Goal: Task Accomplishment & Management: Manage account settings

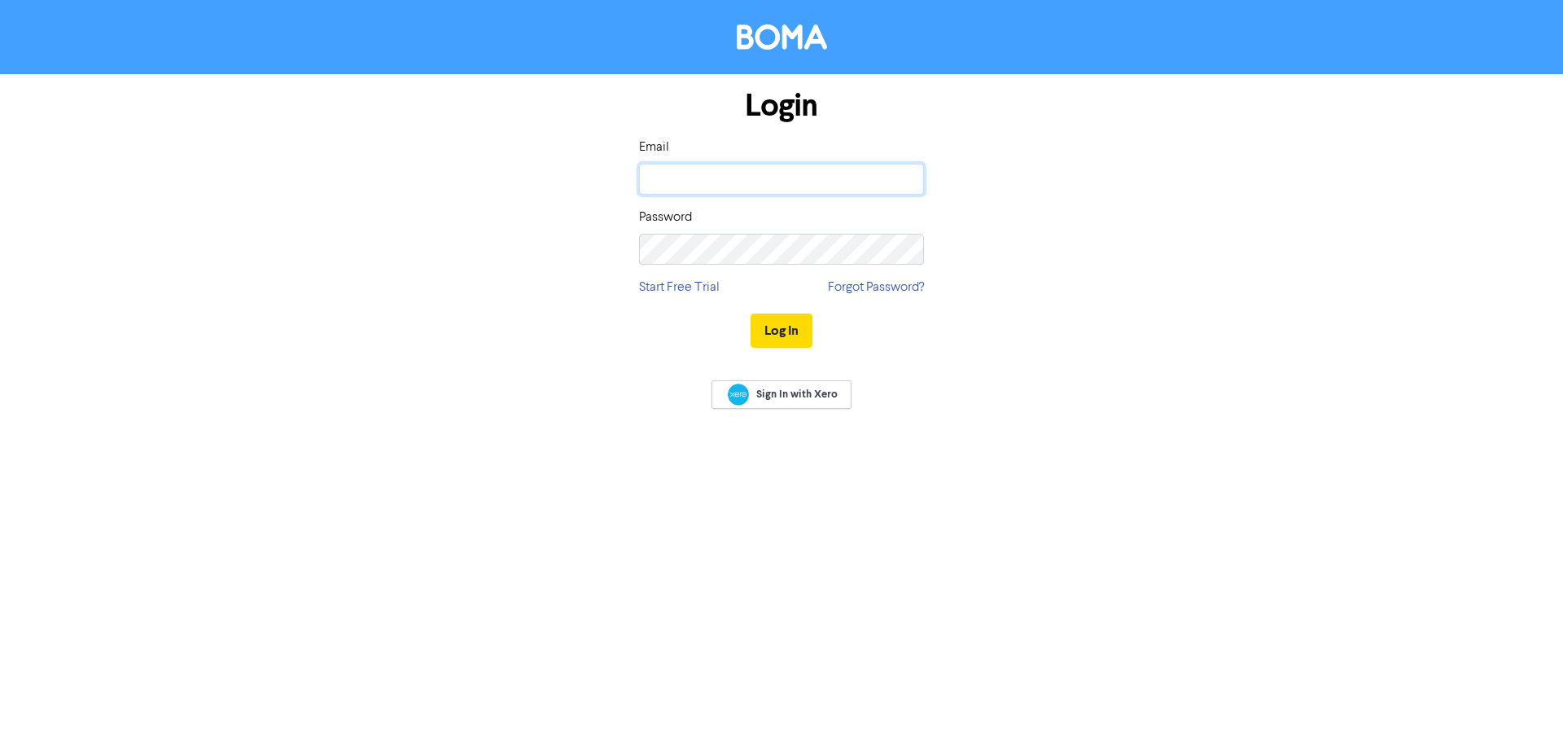
type input "[EMAIL_ADDRESS][DOMAIN_NAME]"
click at [700, 172] on input "[EMAIL_ADDRESS][DOMAIN_NAME]" at bounding box center [781, 179] width 285 height 31
drag, startPoint x: 1103, startPoint y: 297, endPoint x: 1040, endPoint y: 323, distance: 67.9
click at [1103, 297] on div "Login Email [EMAIL_ADDRESS][DOMAIN_NAME] Password Start Free Trial Forgot Passw…" at bounding box center [781, 219] width 928 height 290
click at [781, 335] on button "Log In" at bounding box center [782, 330] width 62 height 34
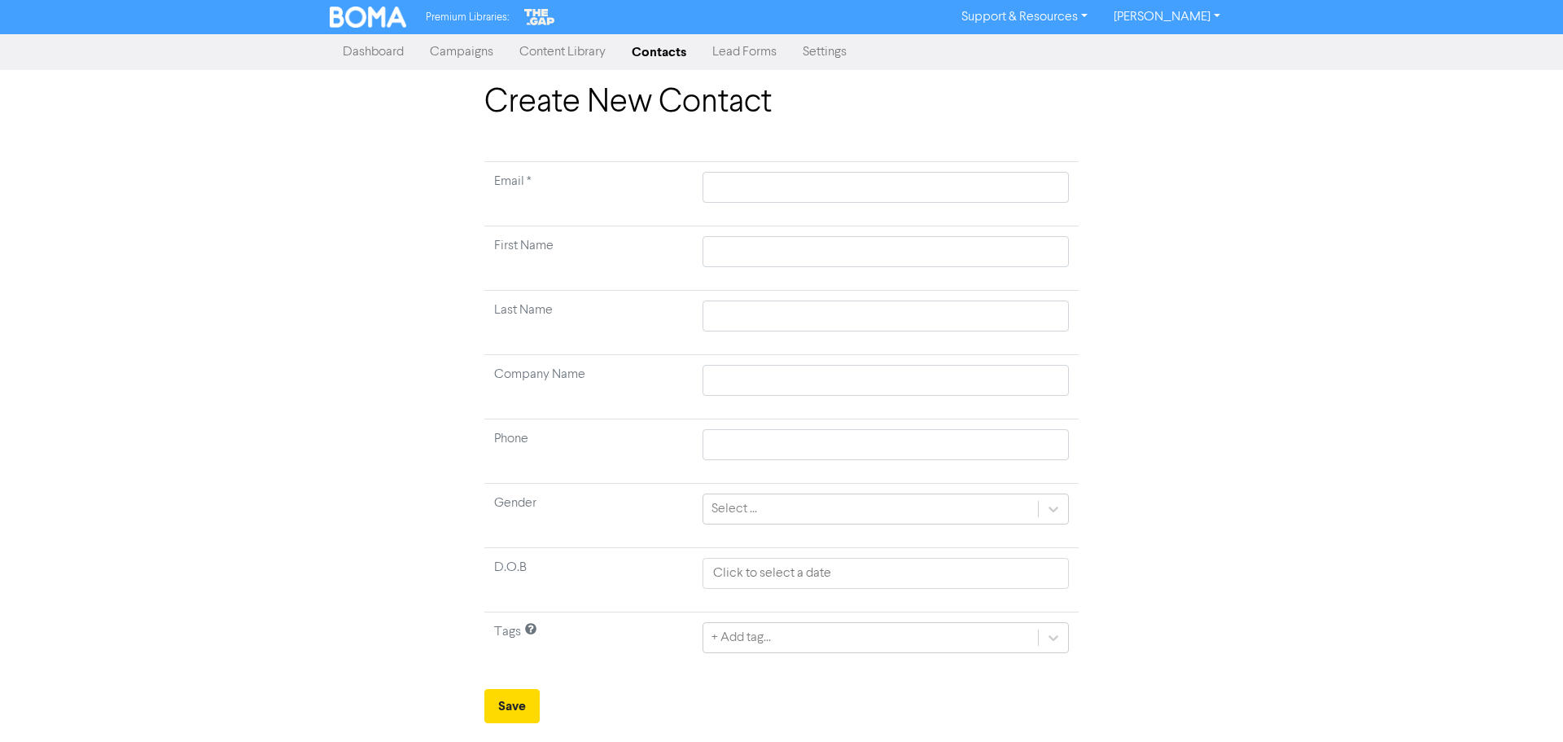
click at [387, 26] on img at bounding box center [368, 17] width 77 height 21
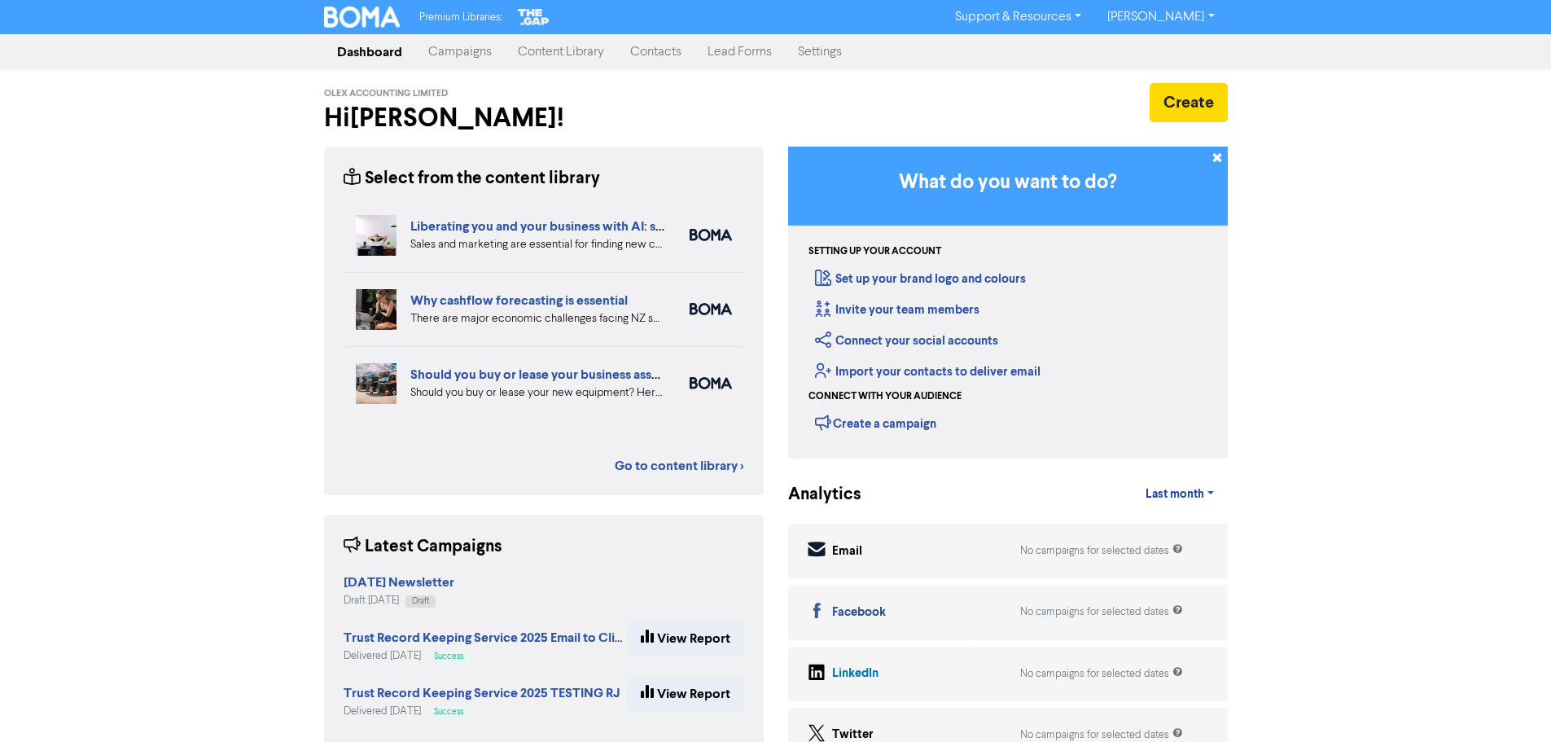
click at [654, 58] on link "Contacts" at bounding box center [655, 52] width 77 height 33
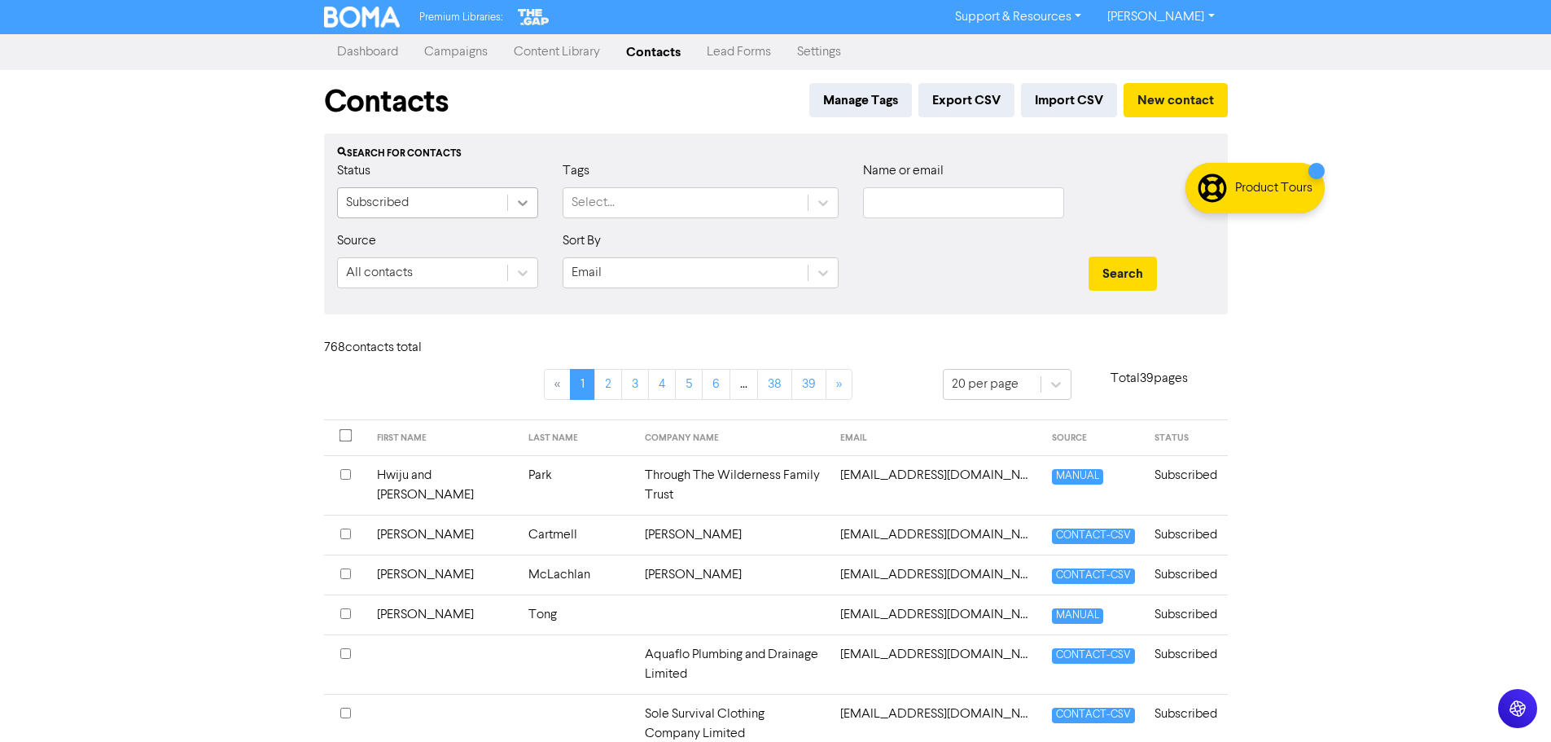
click at [524, 199] on icon at bounding box center [522, 203] width 16 height 16
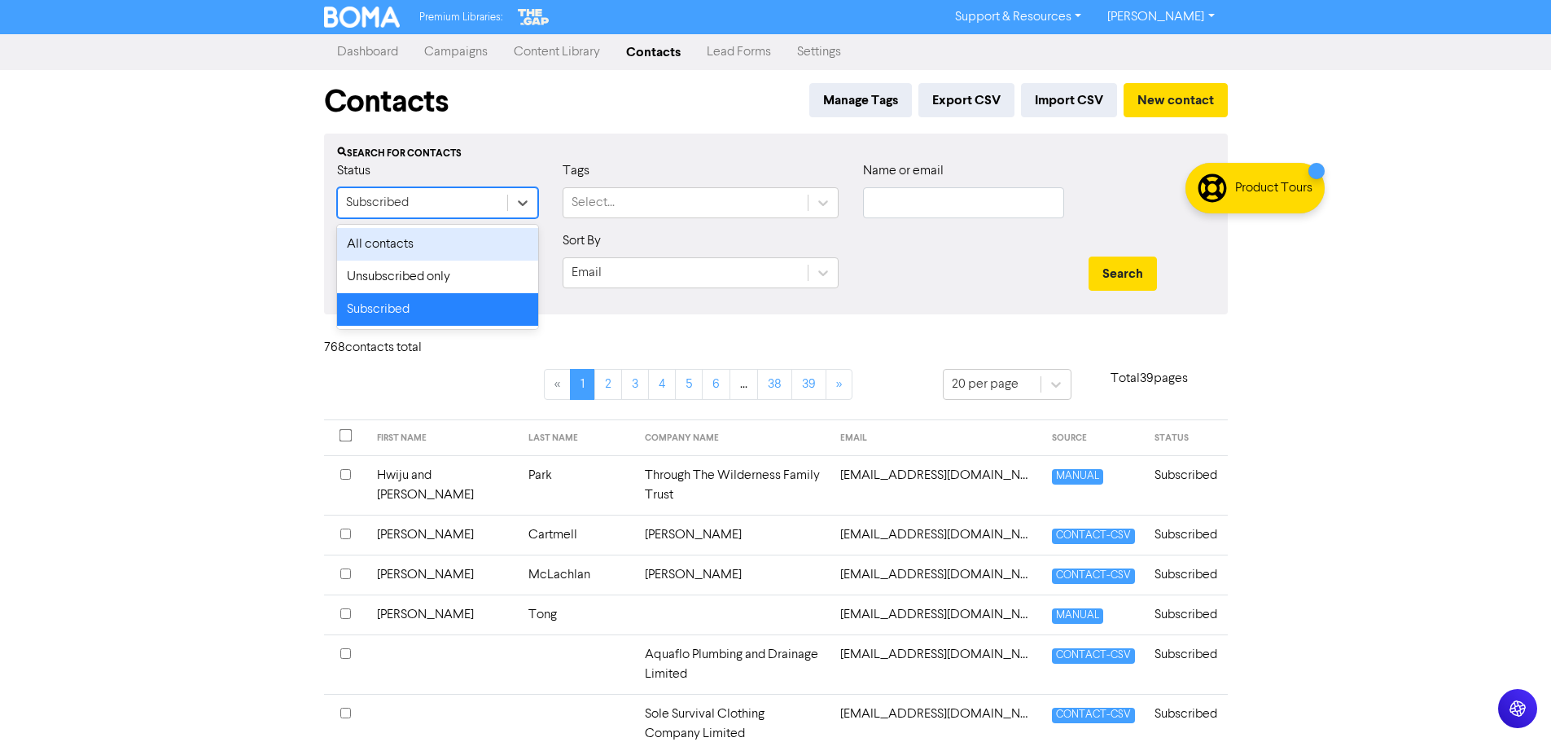
click at [479, 244] on div "All contacts" at bounding box center [437, 244] width 201 height 33
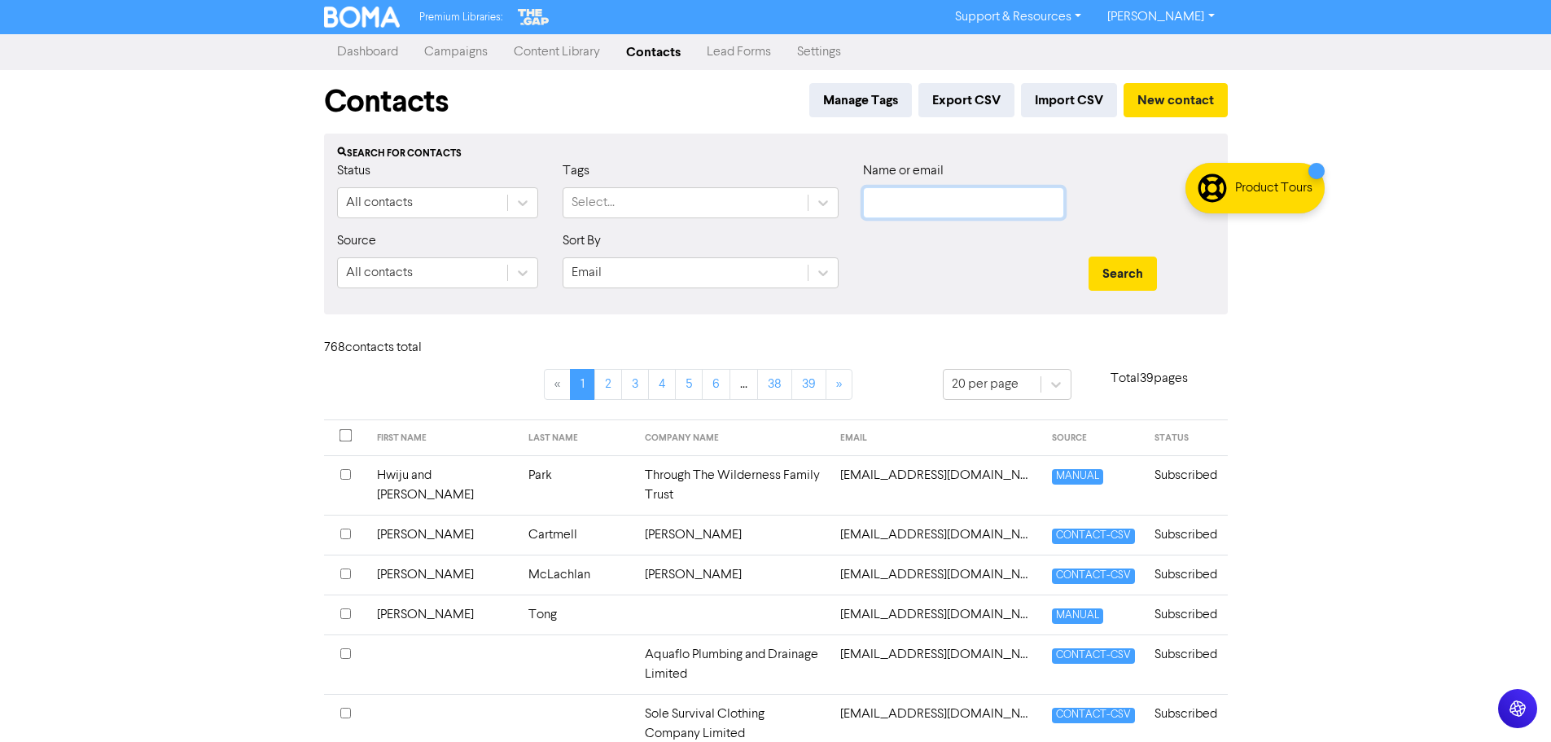
click at [935, 193] on input "text" at bounding box center [963, 202] width 201 height 31
click at [1088, 256] on button "Search" at bounding box center [1122, 273] width 68 height 34
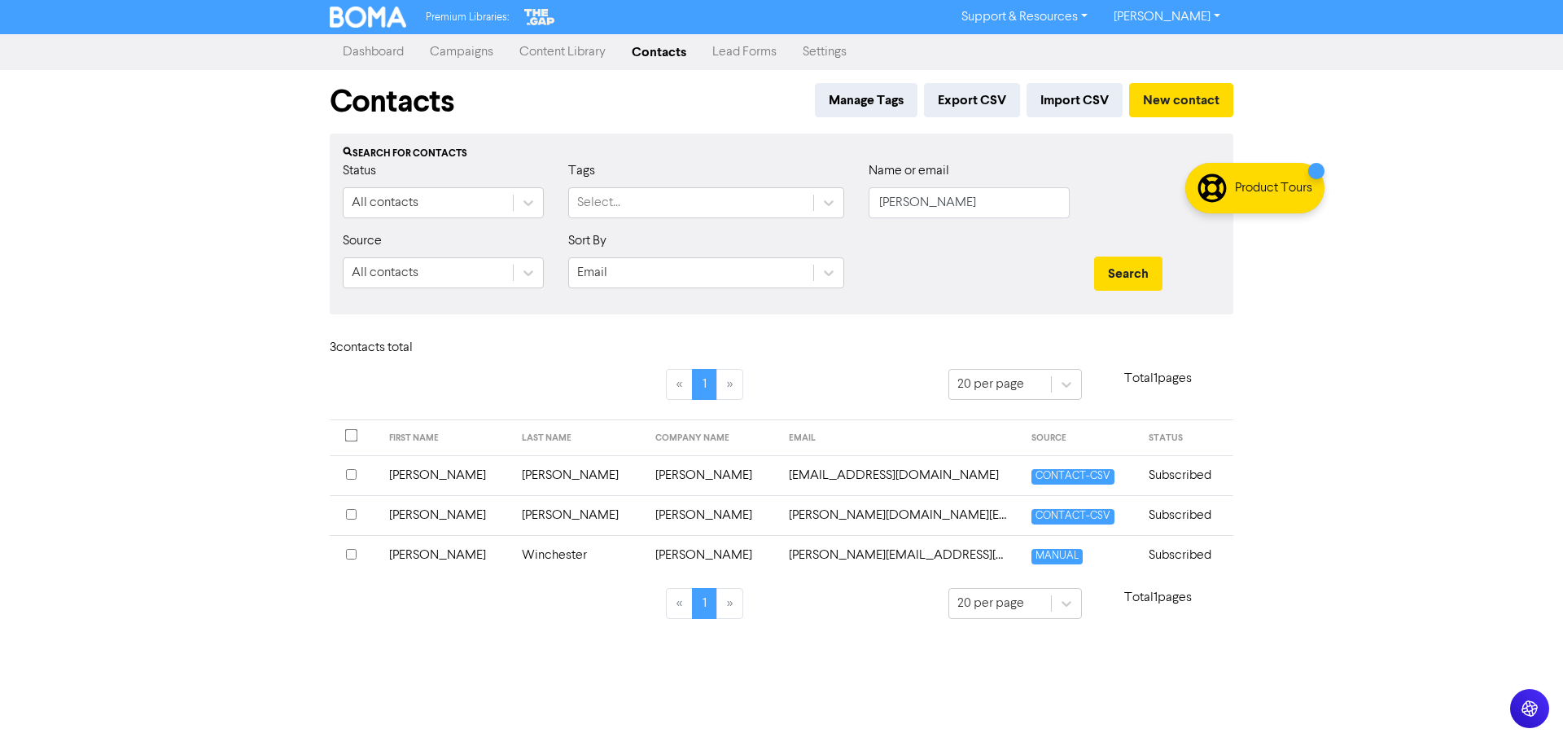
click at [354, 515] on input "checkbox" at bounding box center [351, 514] width 11 height 11
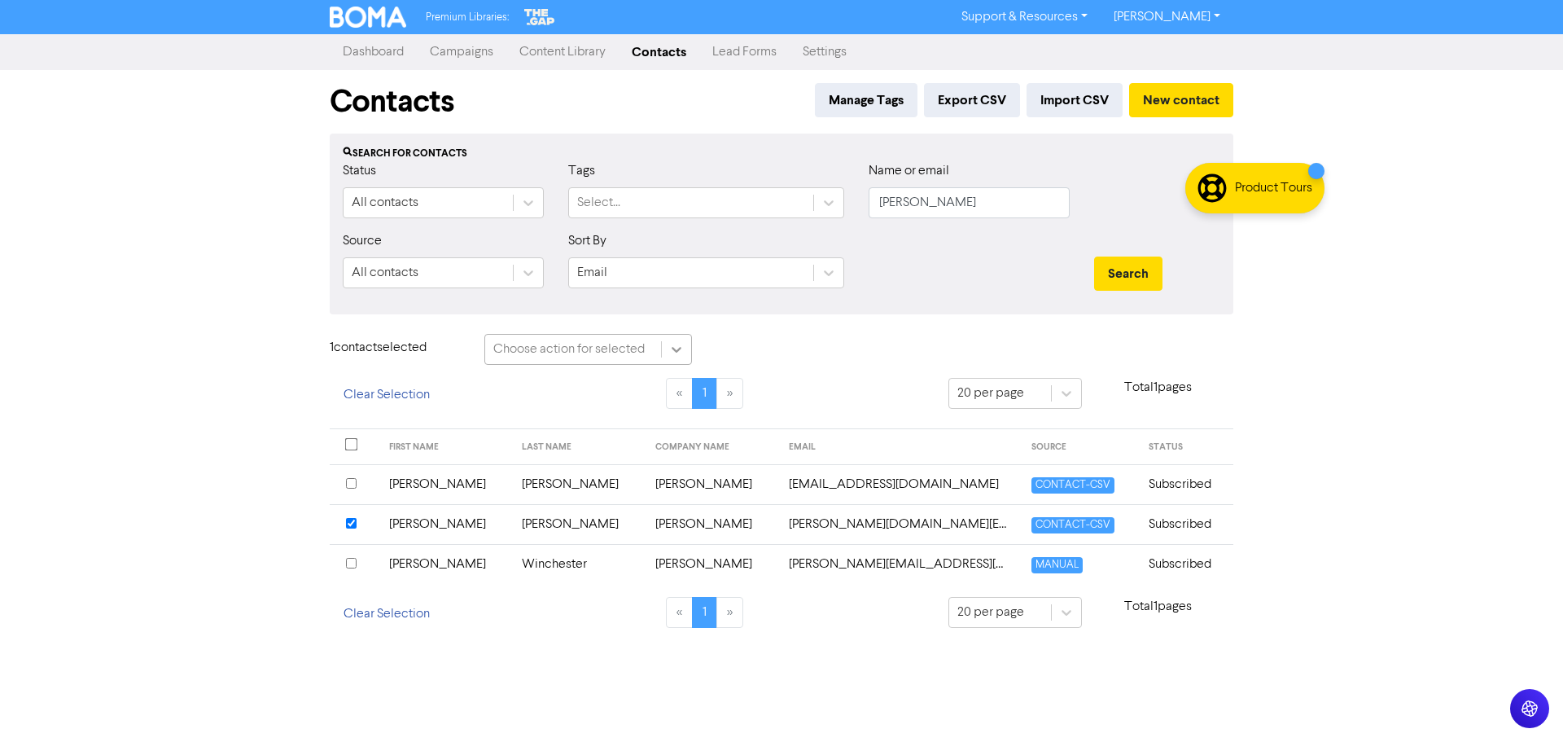
click at [683, 357] on icon at bounding box center [676, 349] width 16 height 16
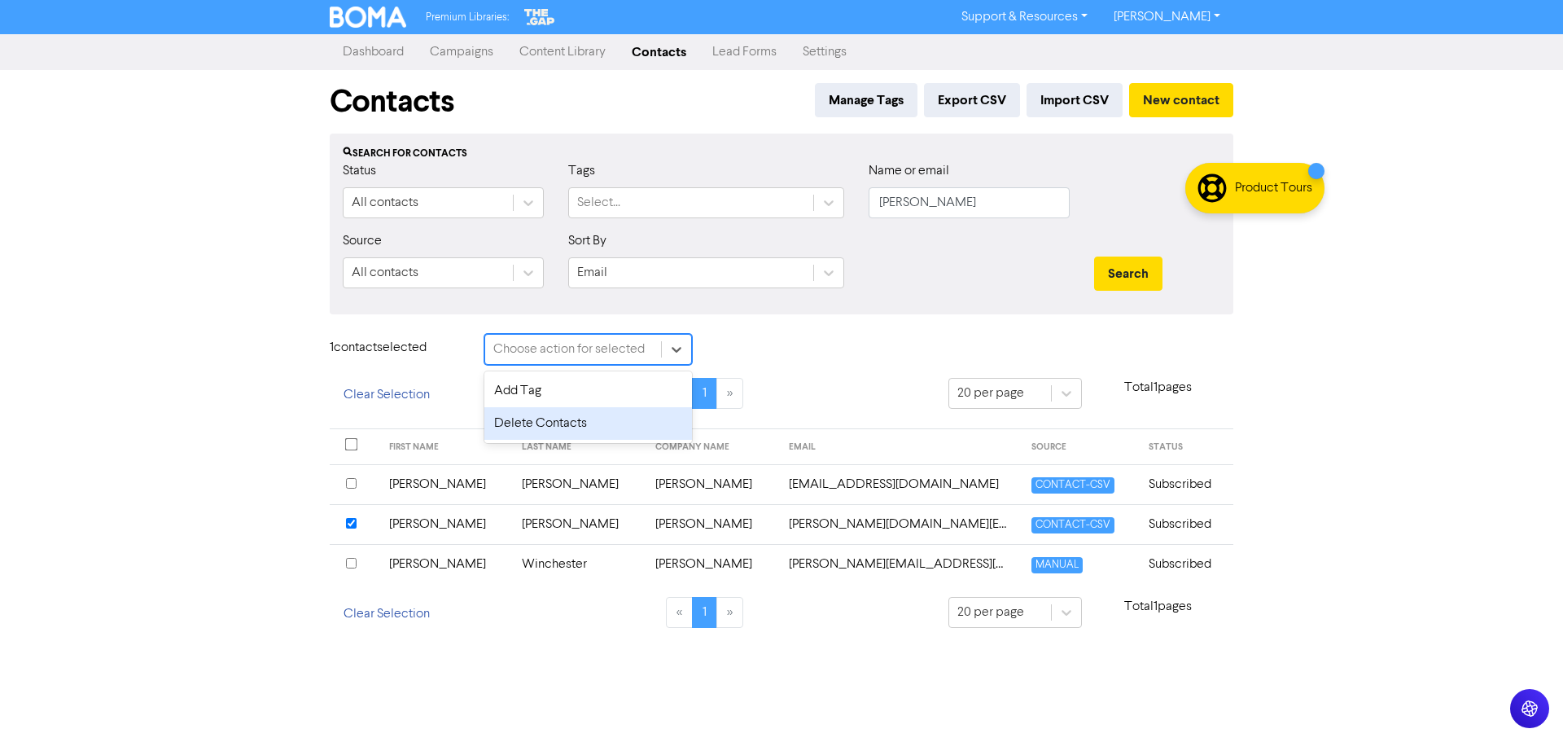
click at [637, 423] on div "Delete Contacts" at bounding box center [588, 423] width 208 height 33
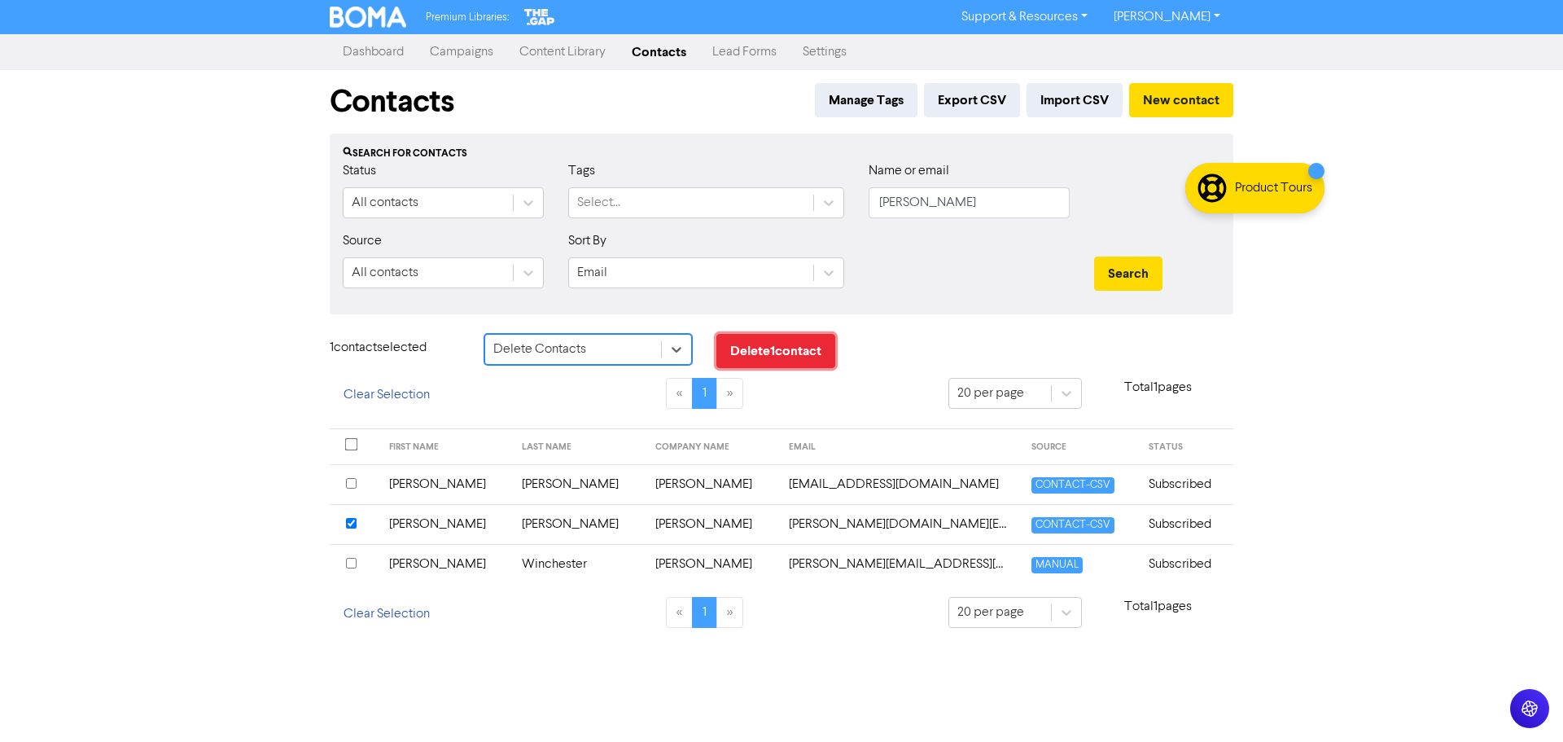
click at [775, 350] on button "Delete 1 contact" at bounding box center [775, 351] width 119 height 34
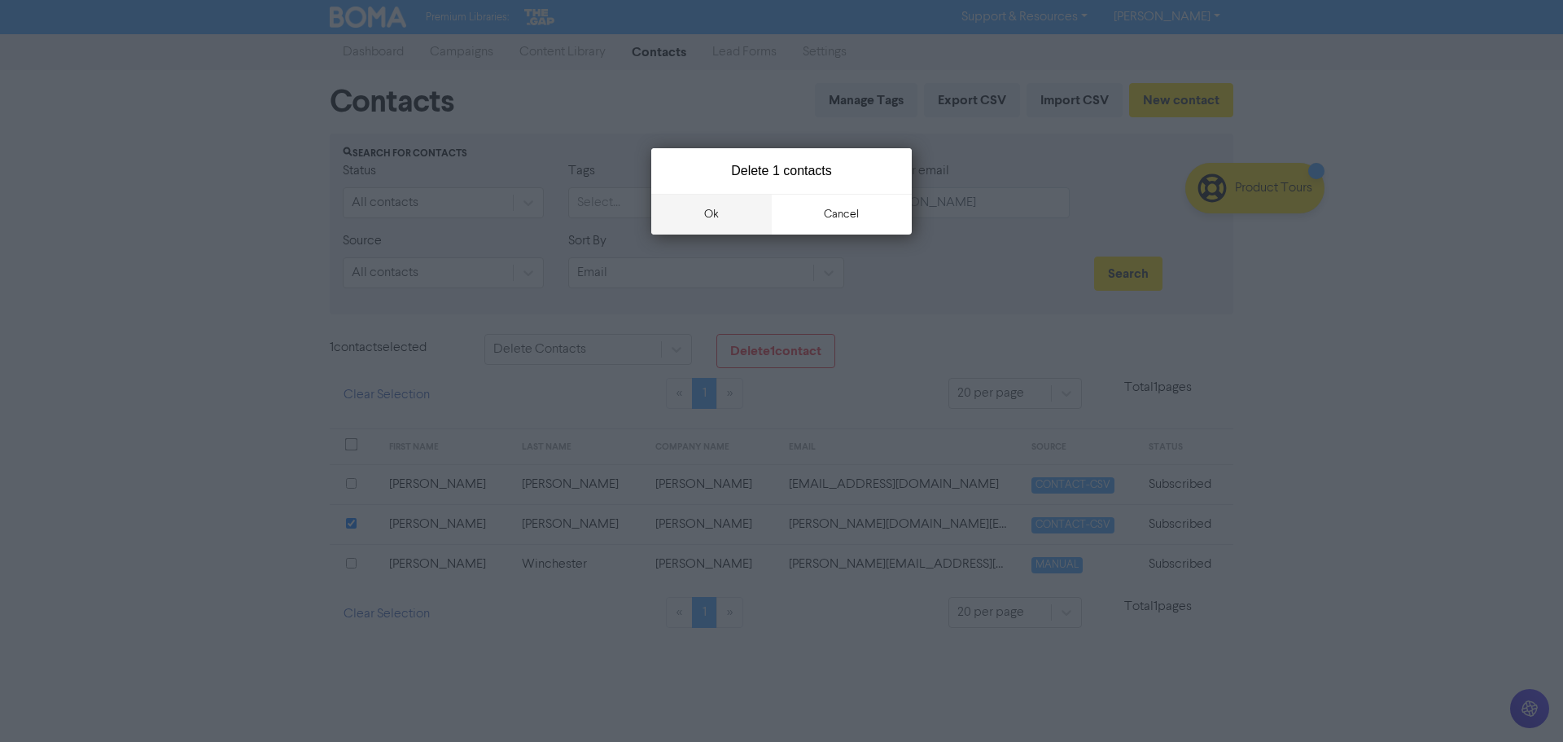
click at [685, 221] on button "ok" at bounding box center [711, 214] width 120 height 41
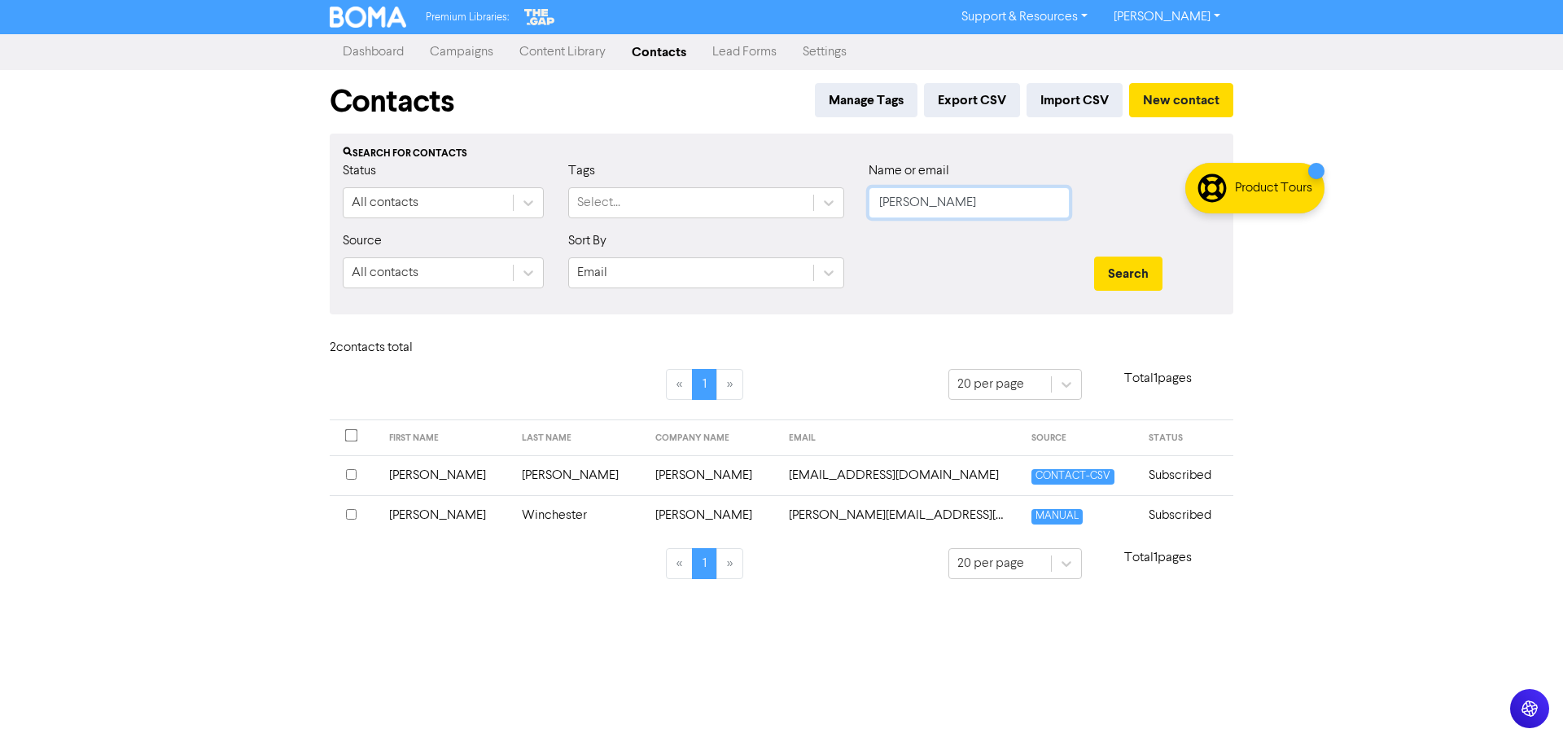
drag, startPoint x: 932, startPoint y: 203, endPoint x: 860, endPoint y: 199, distance: 71.8
click at [860, 199] on div "Name or email [PERSON_NAME]" at bounding box center [968, 196] width 225 height 70
type input "masnuson"
click at [1094, 256] on button "Search" at bounding box center [1128, 273] width 68 height 34
